Goal: Task Accomplishment & Management: Manage account settings

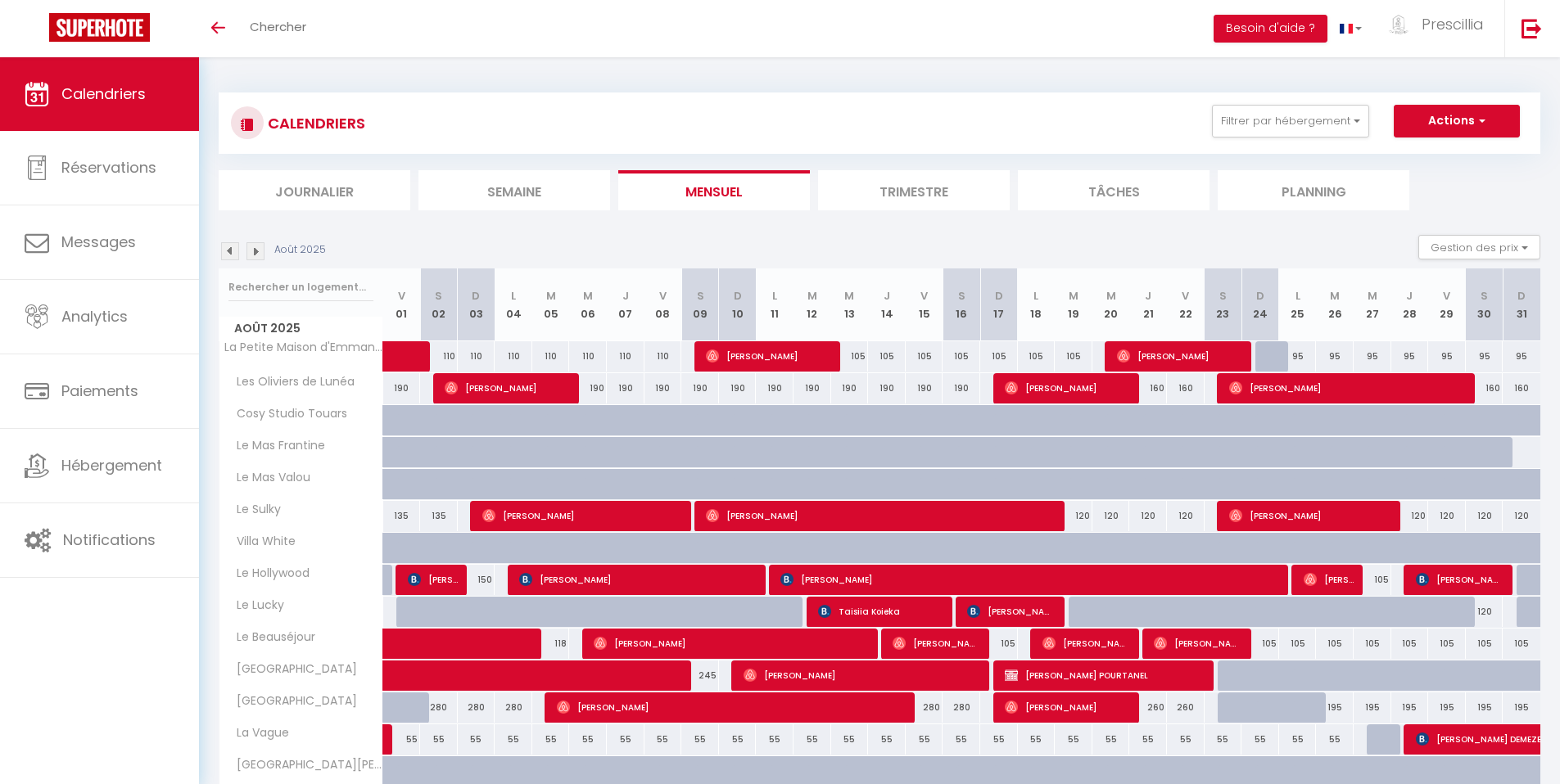
scroll to position [303, 0]
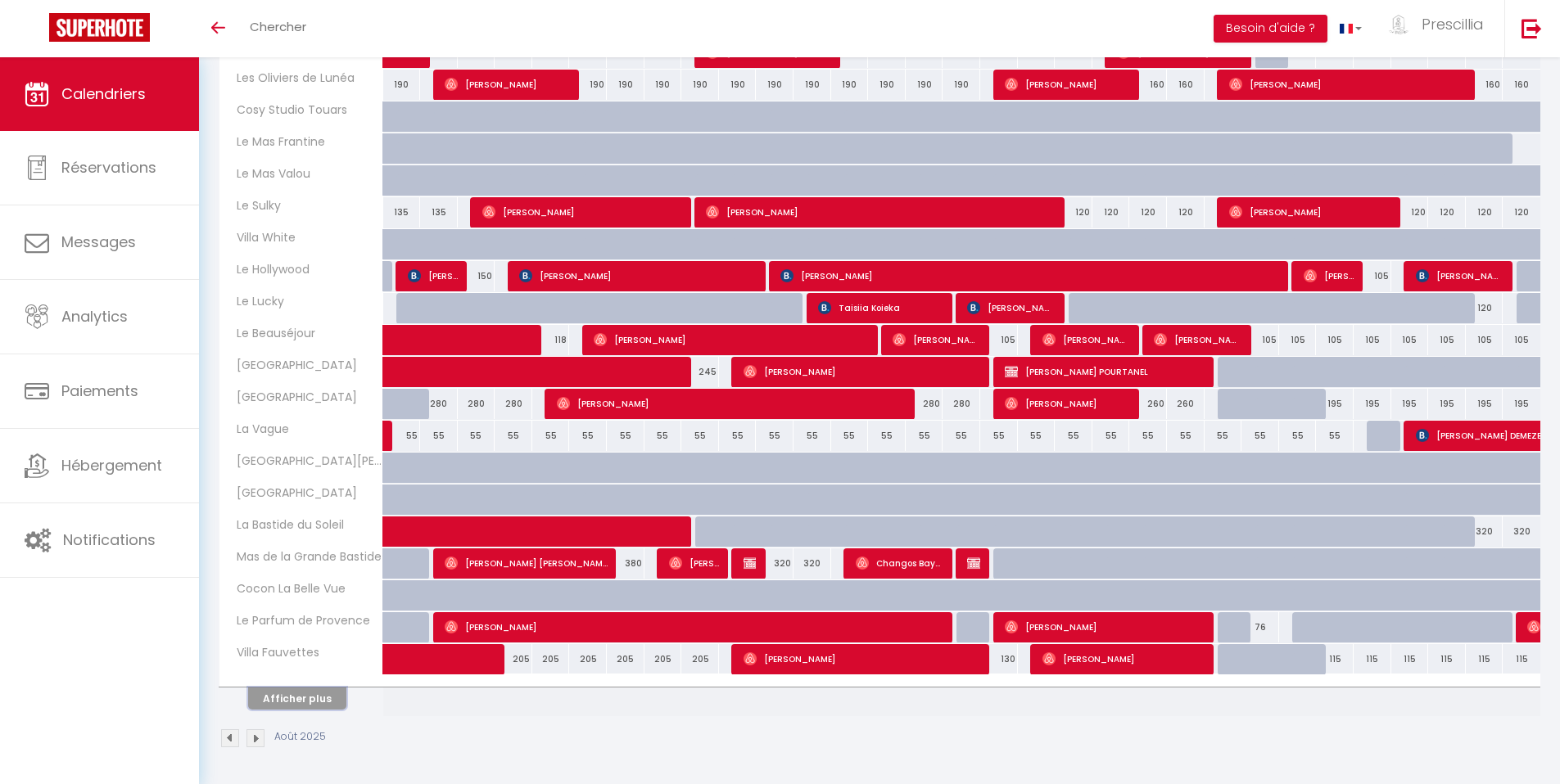
click at [298, 704] on button "Afficher plus" at bounding box center [296, 698] width 98 height 22
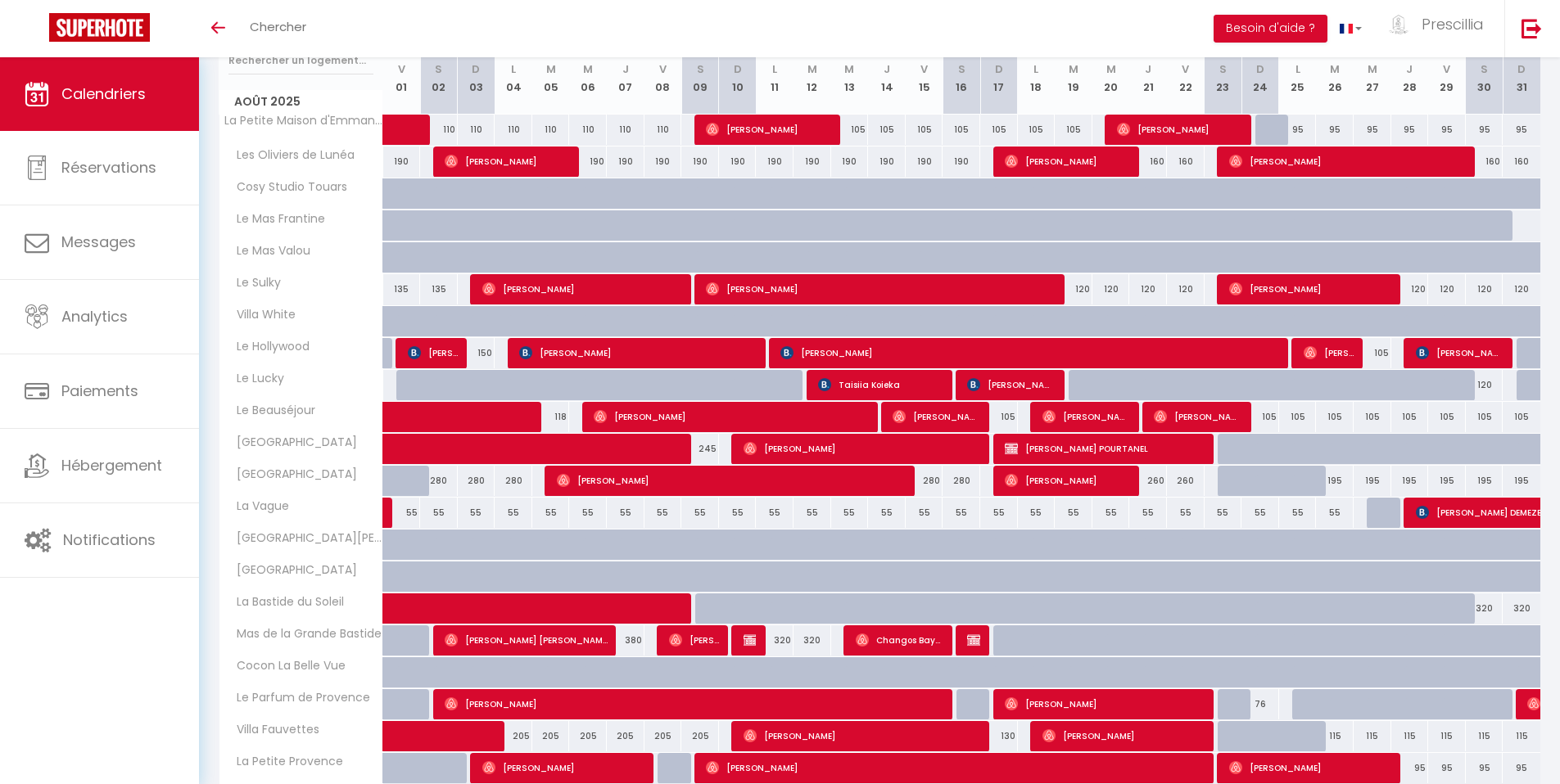
scroll to position [145, 0]
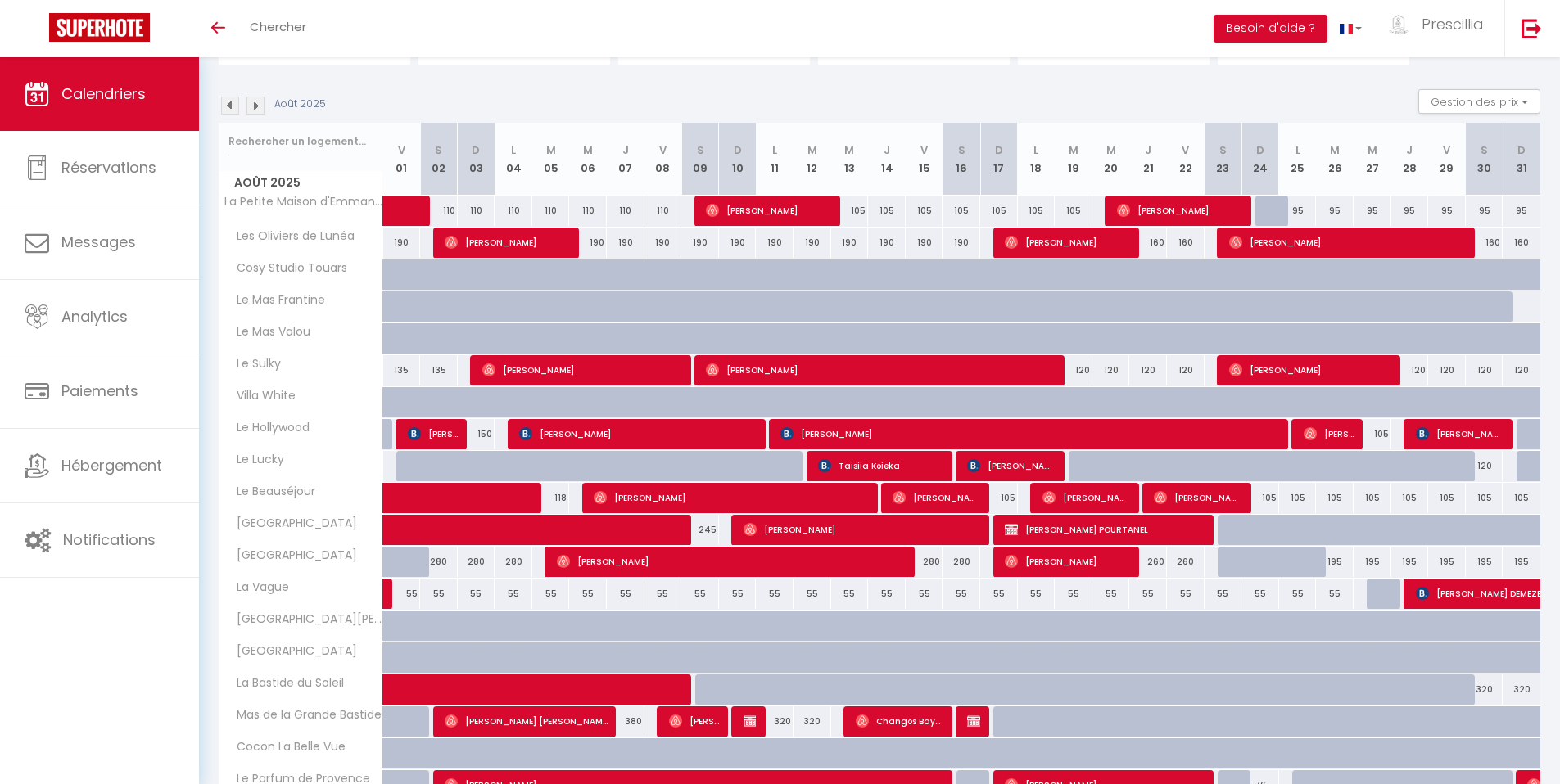
click at [262, 106] on img at bounding box center [256, 106] width 18 height 18
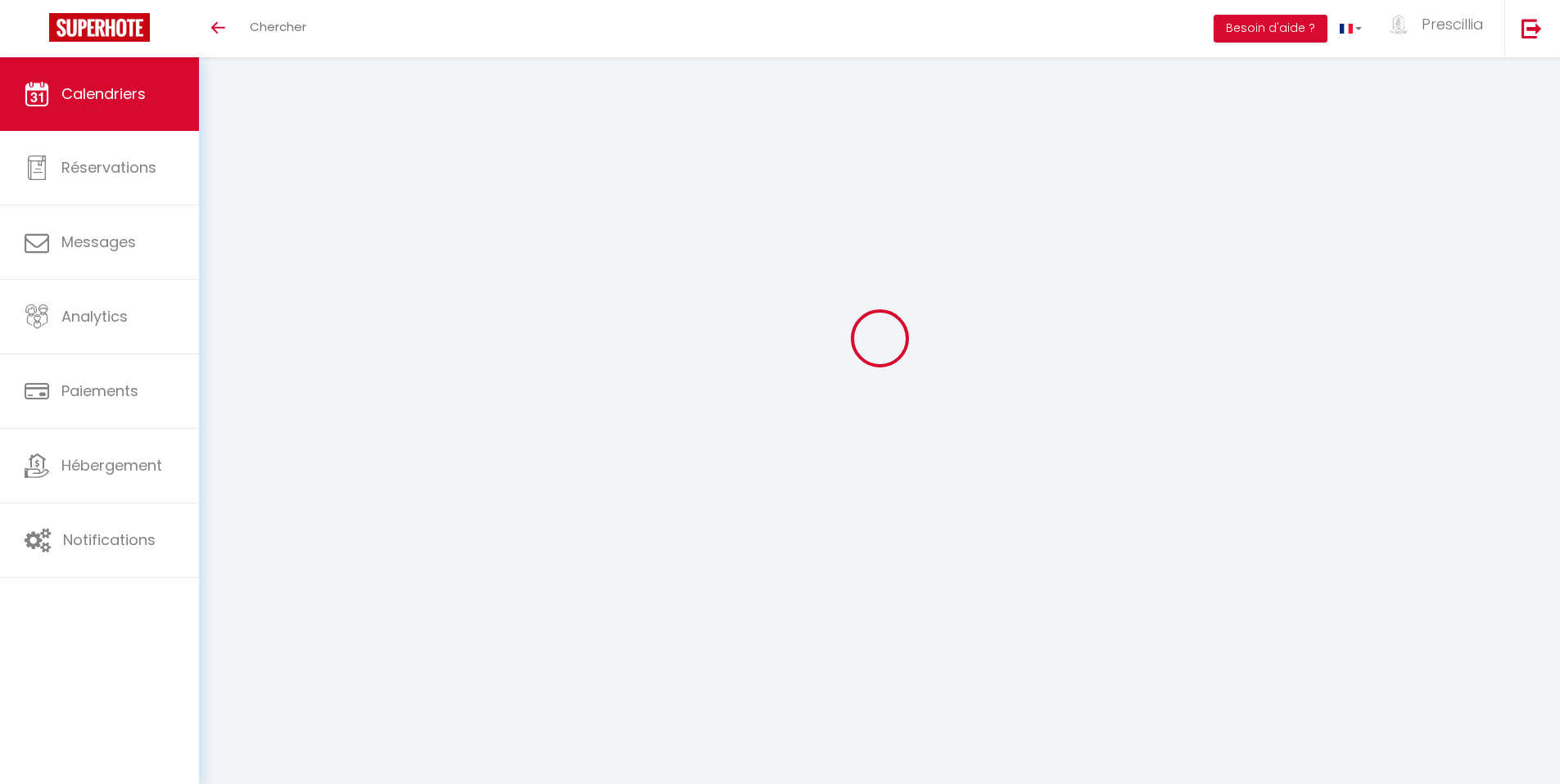
select select
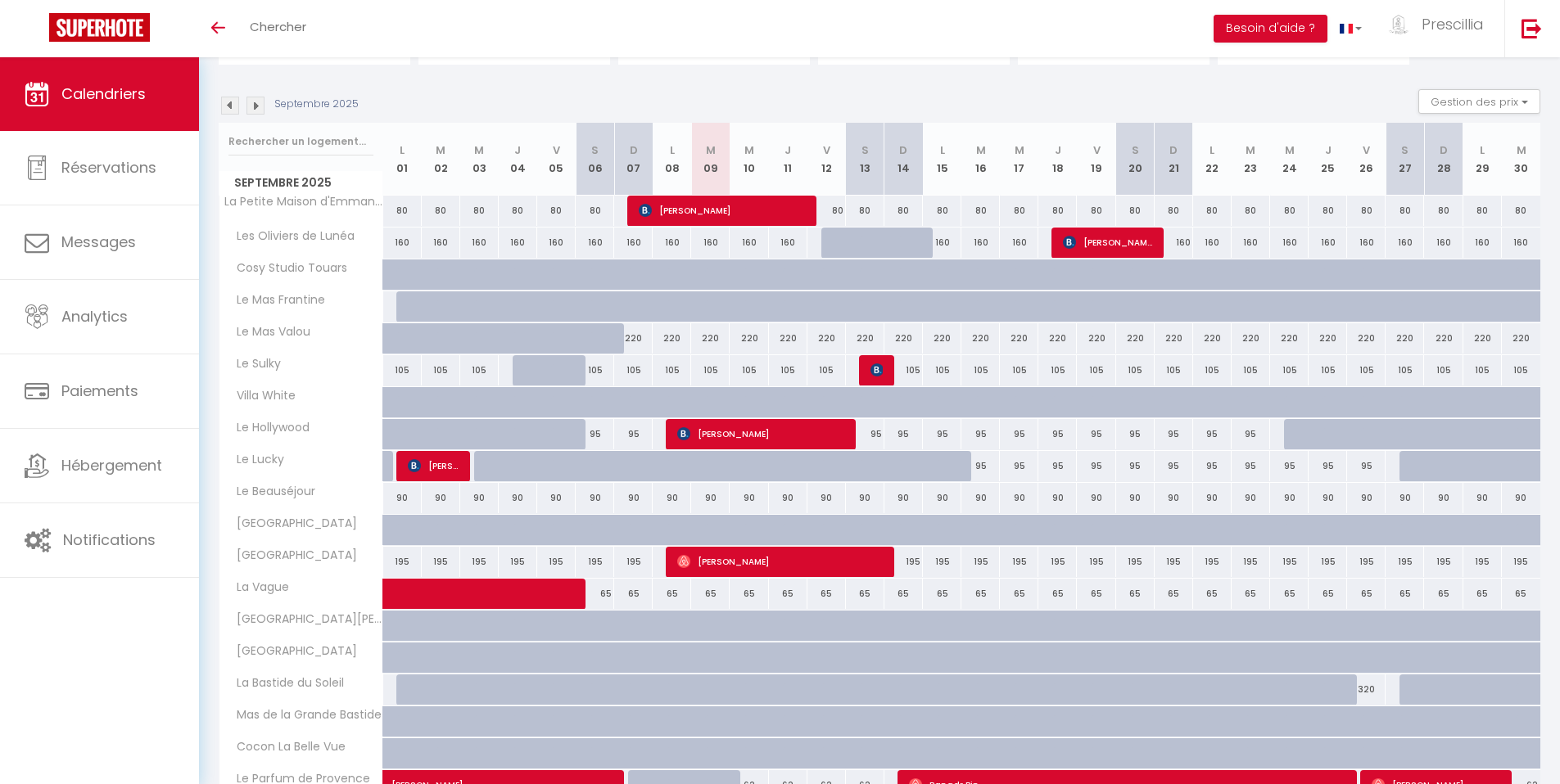
scroll to position [303, 0]
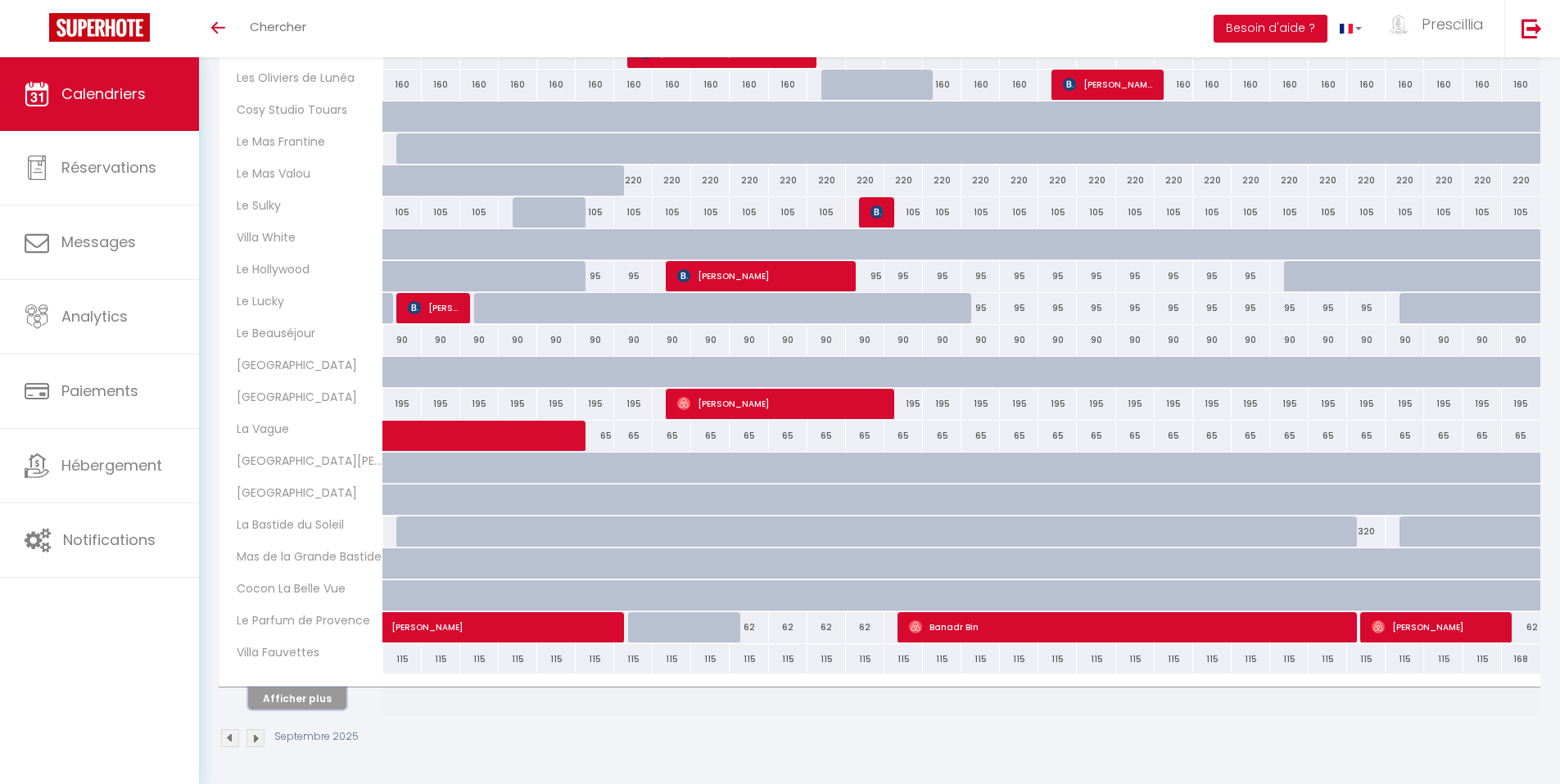
click at [324, 698] on button "Afficher plus" at bounding box center [296, 698] width 98 height 22
select select
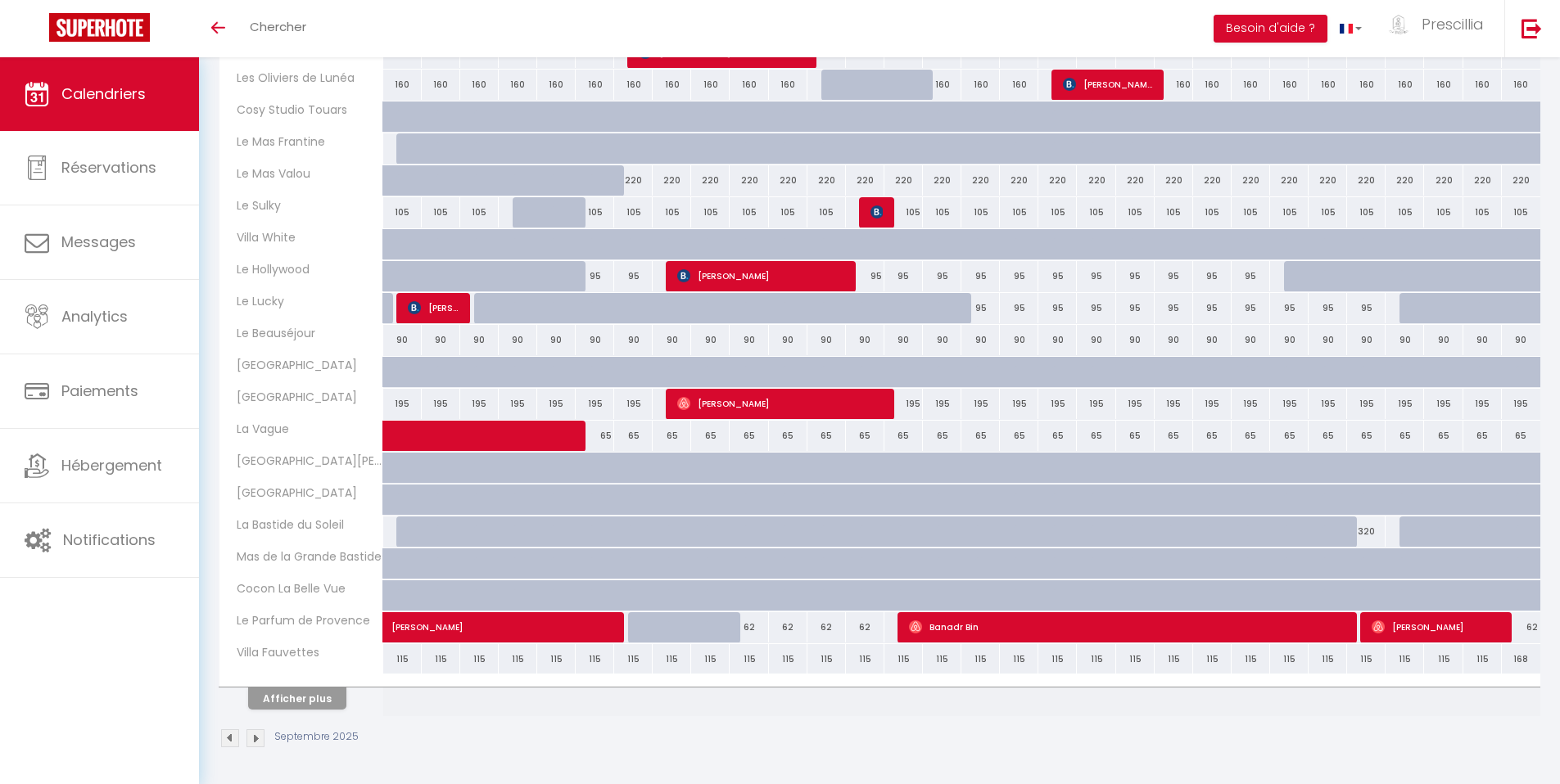
select select
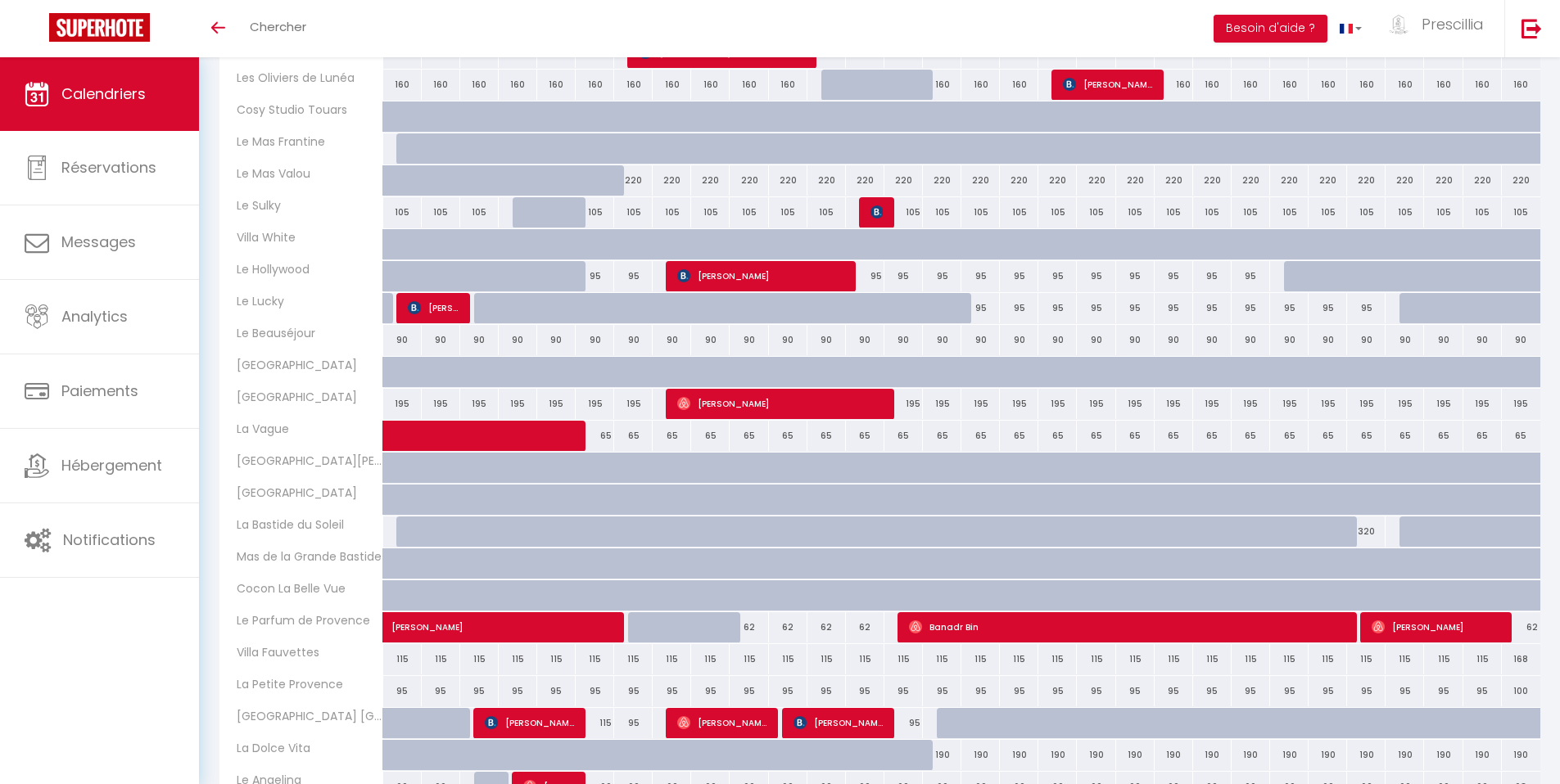
scroll to position [551, 0]
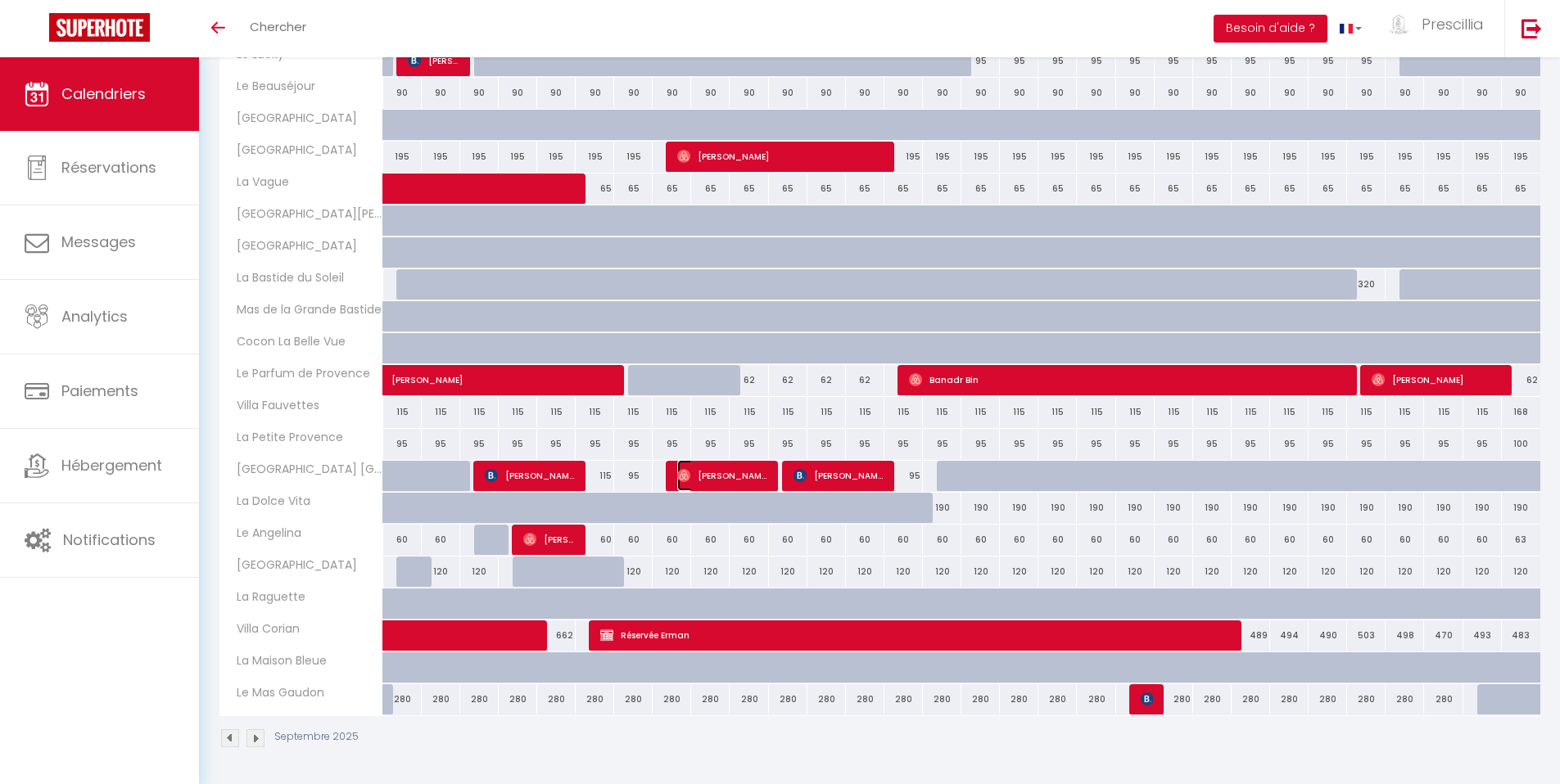
click at [727, 472] on span "[PERSON_NAME]" at bounding box center [722, 475] width 90 height 31
select select "OK"
select select "0"
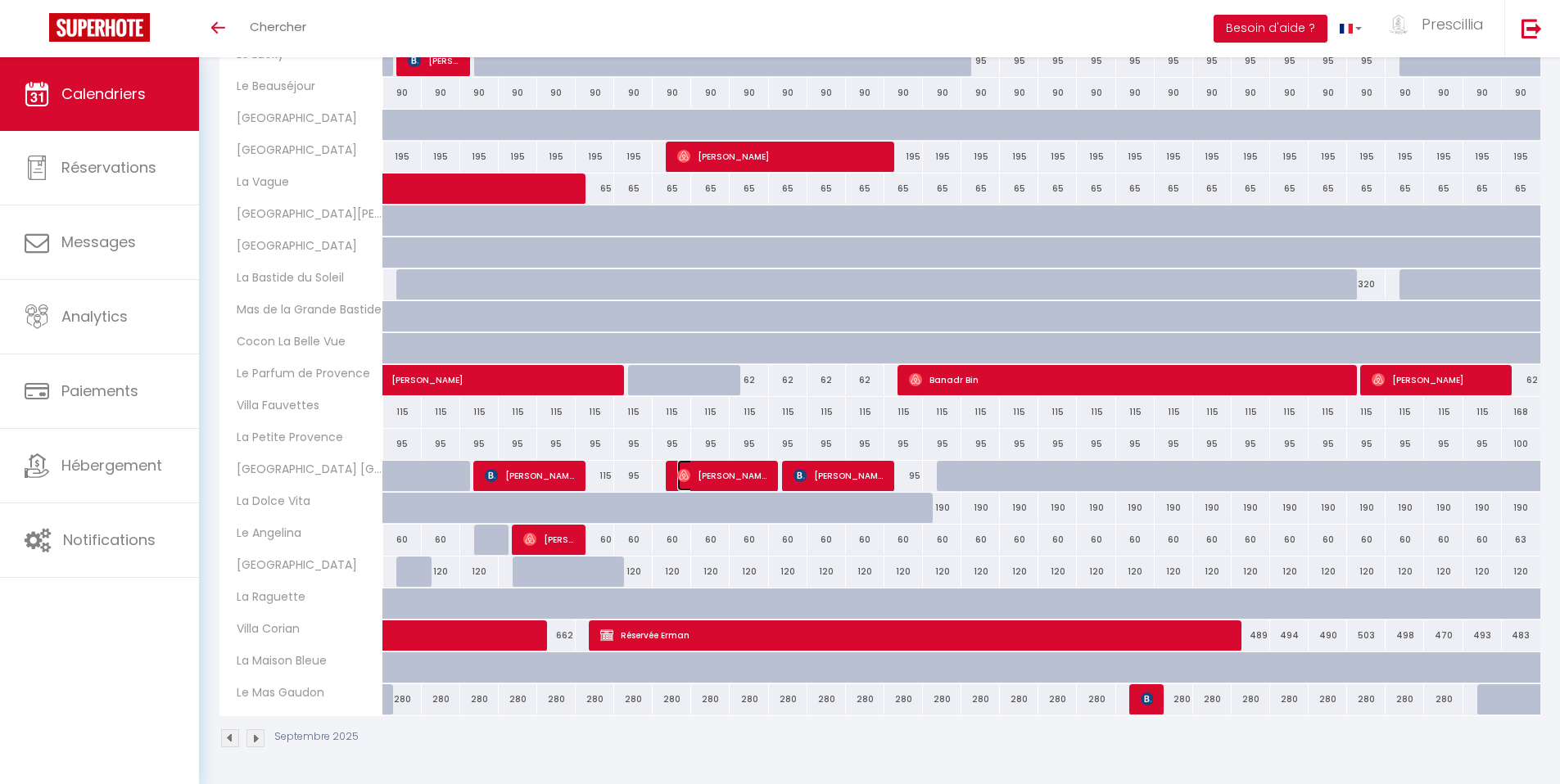
select select "1"
select select
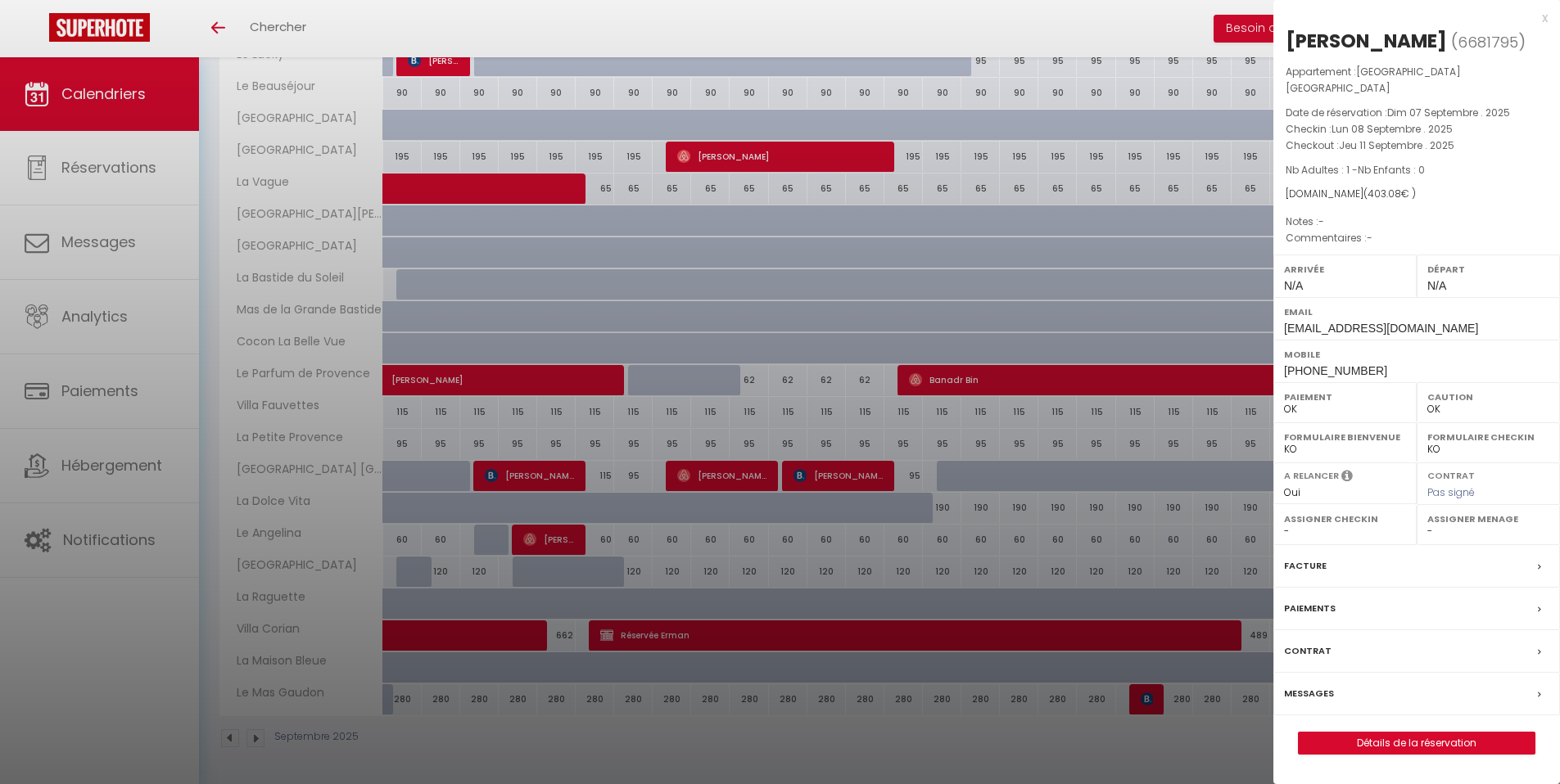
click at [1544, 19] on div "x" at bounding box center [1410, 17] width 274 height 19
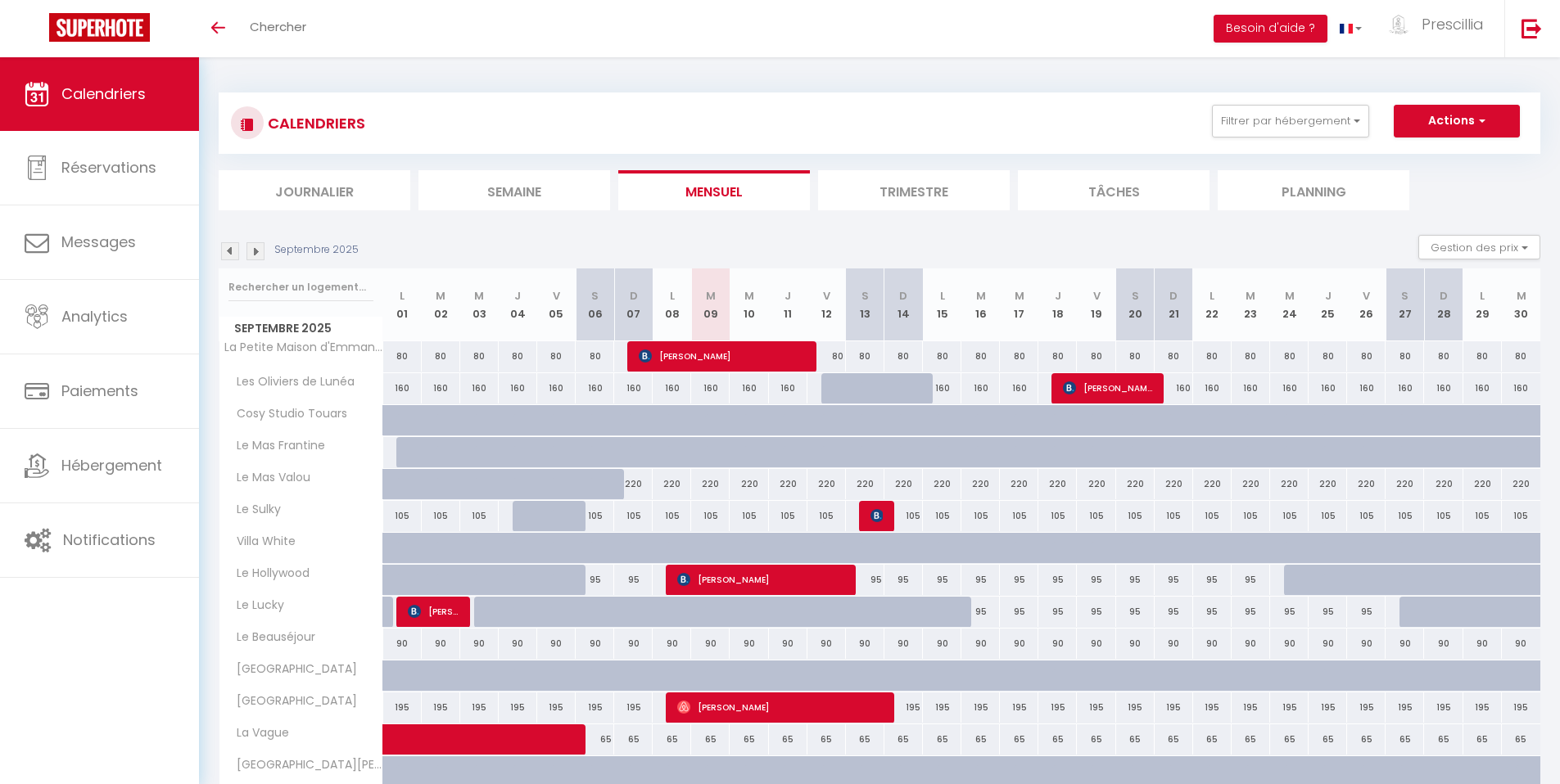
scroll to position [165, 0]
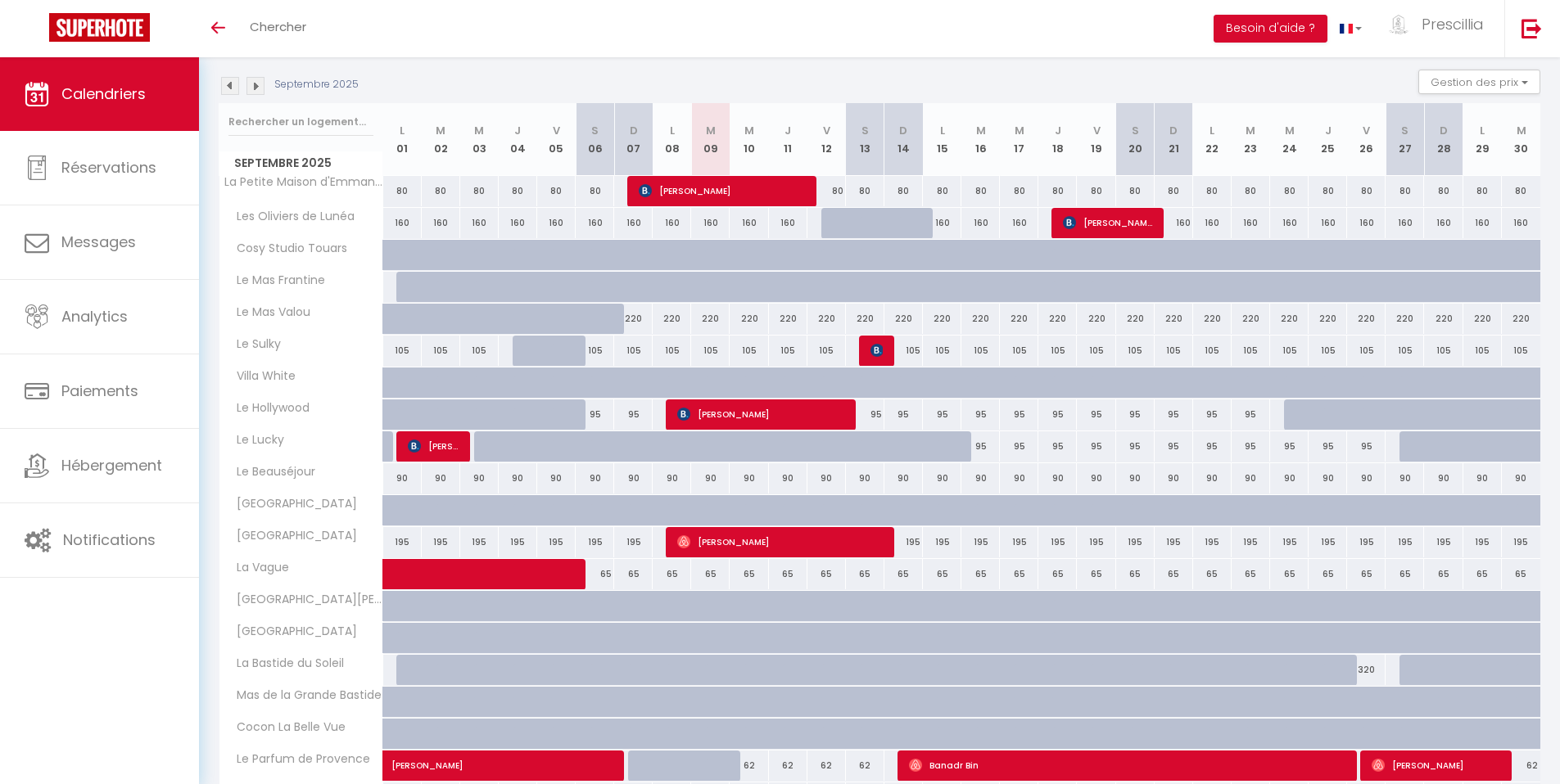
click at [232, 90] on img at bounding box center [230, 86] width 18 height 18
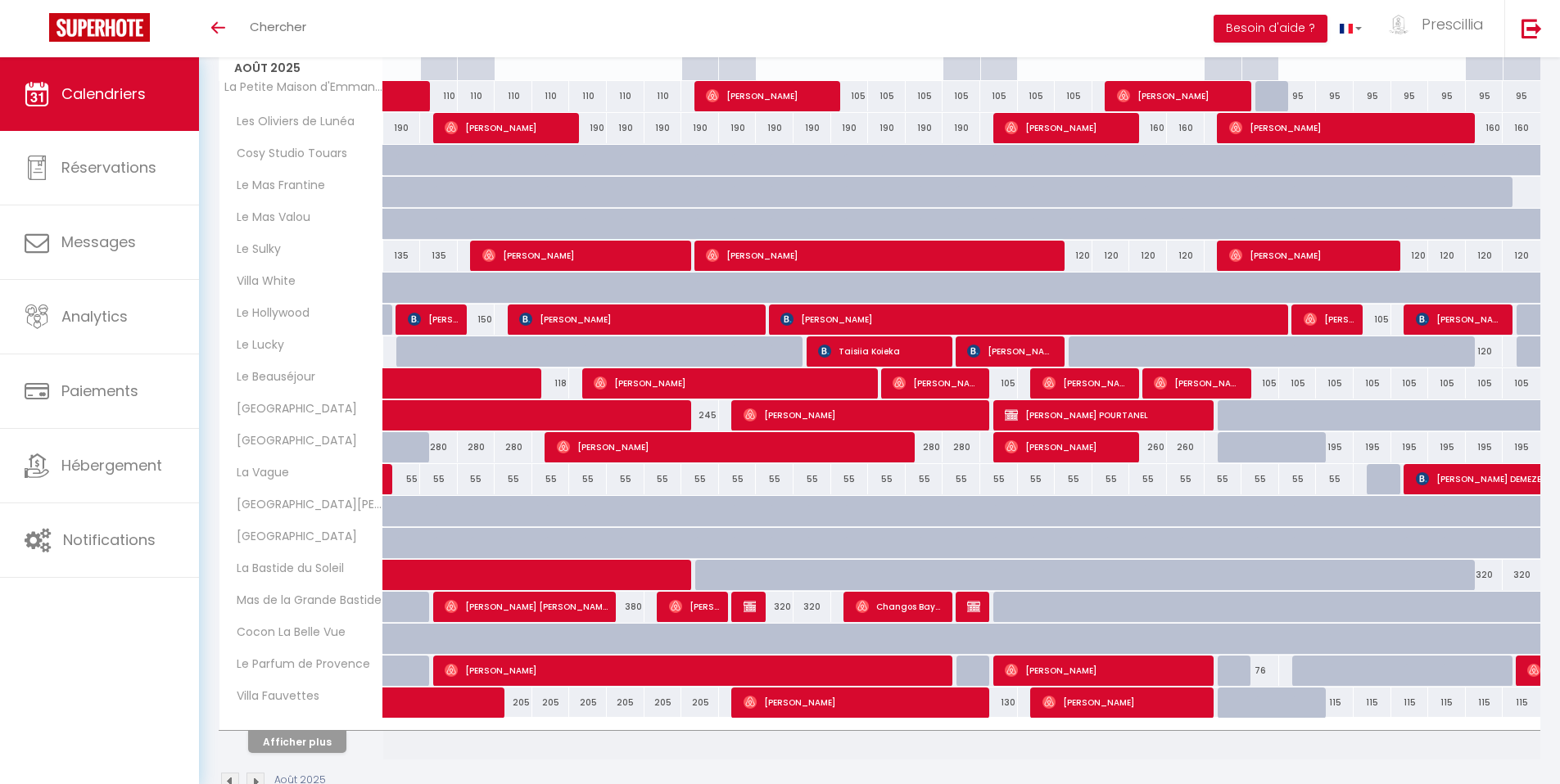
scroll to position [303, 0]
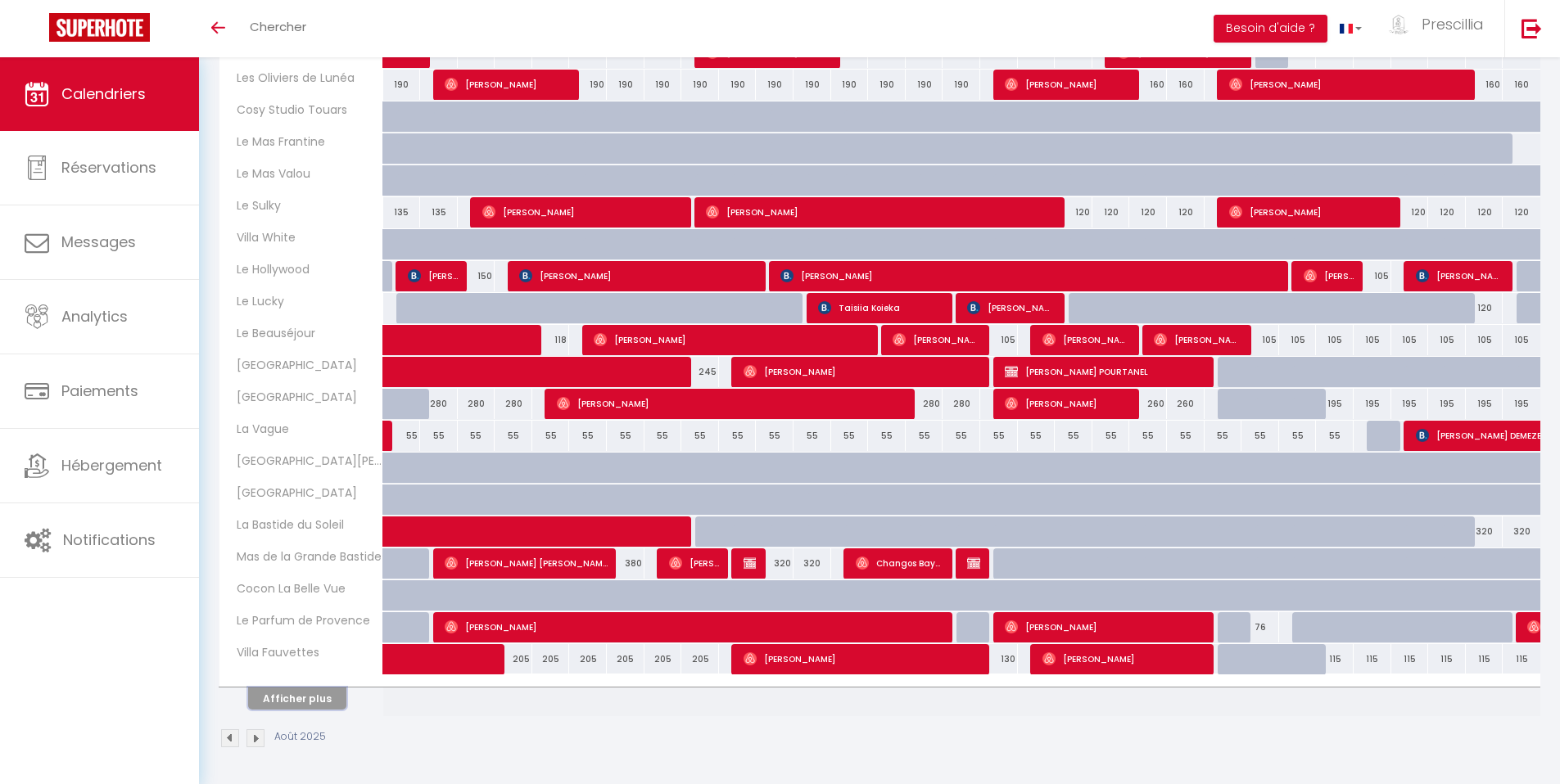
click at [311, 704] on button "Afficher plus" at bounding box center [296, 698] width 98 height 22
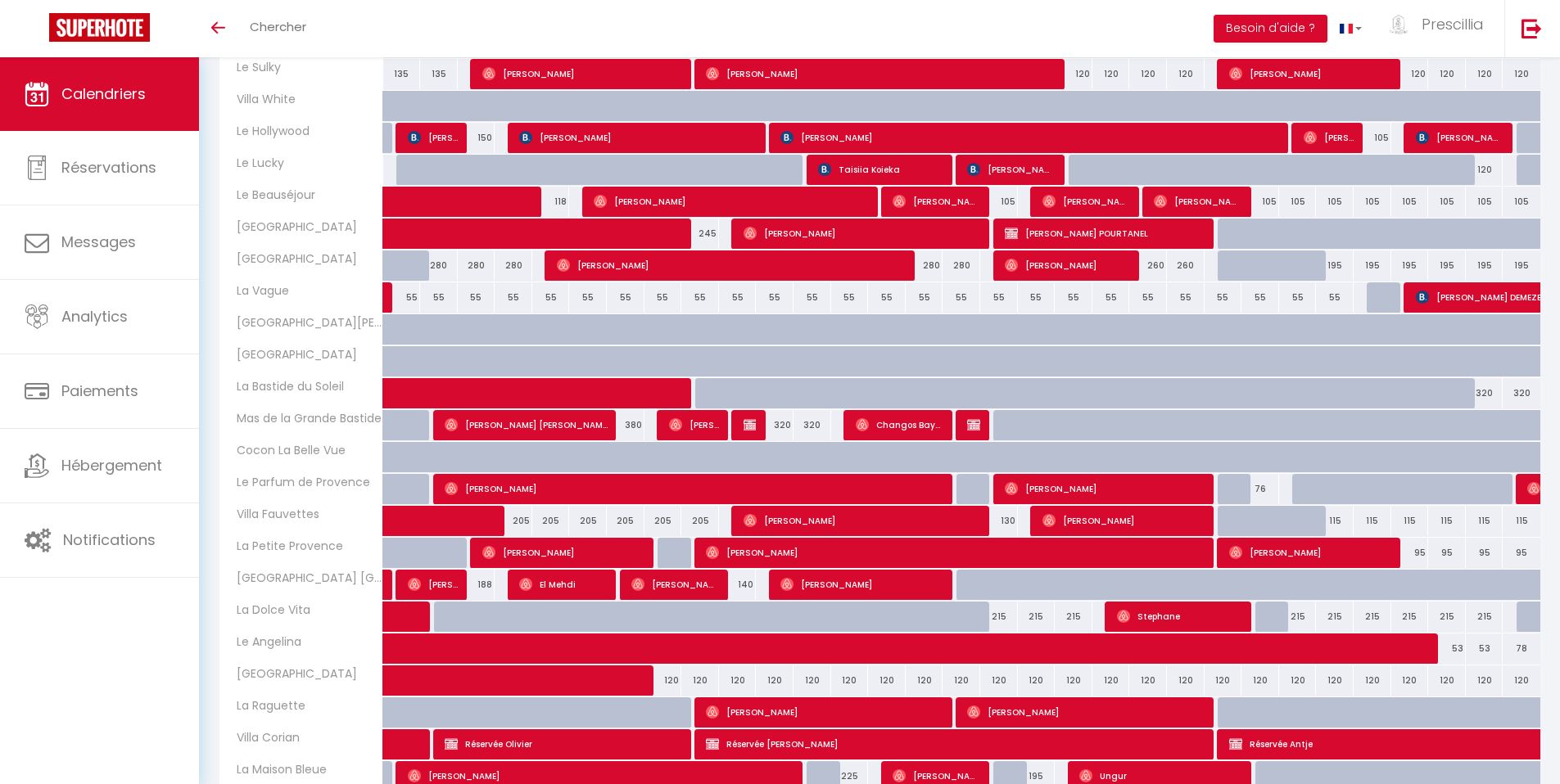
scroll to position [551, 0]
